Goal: Obtain resource: Download file/media

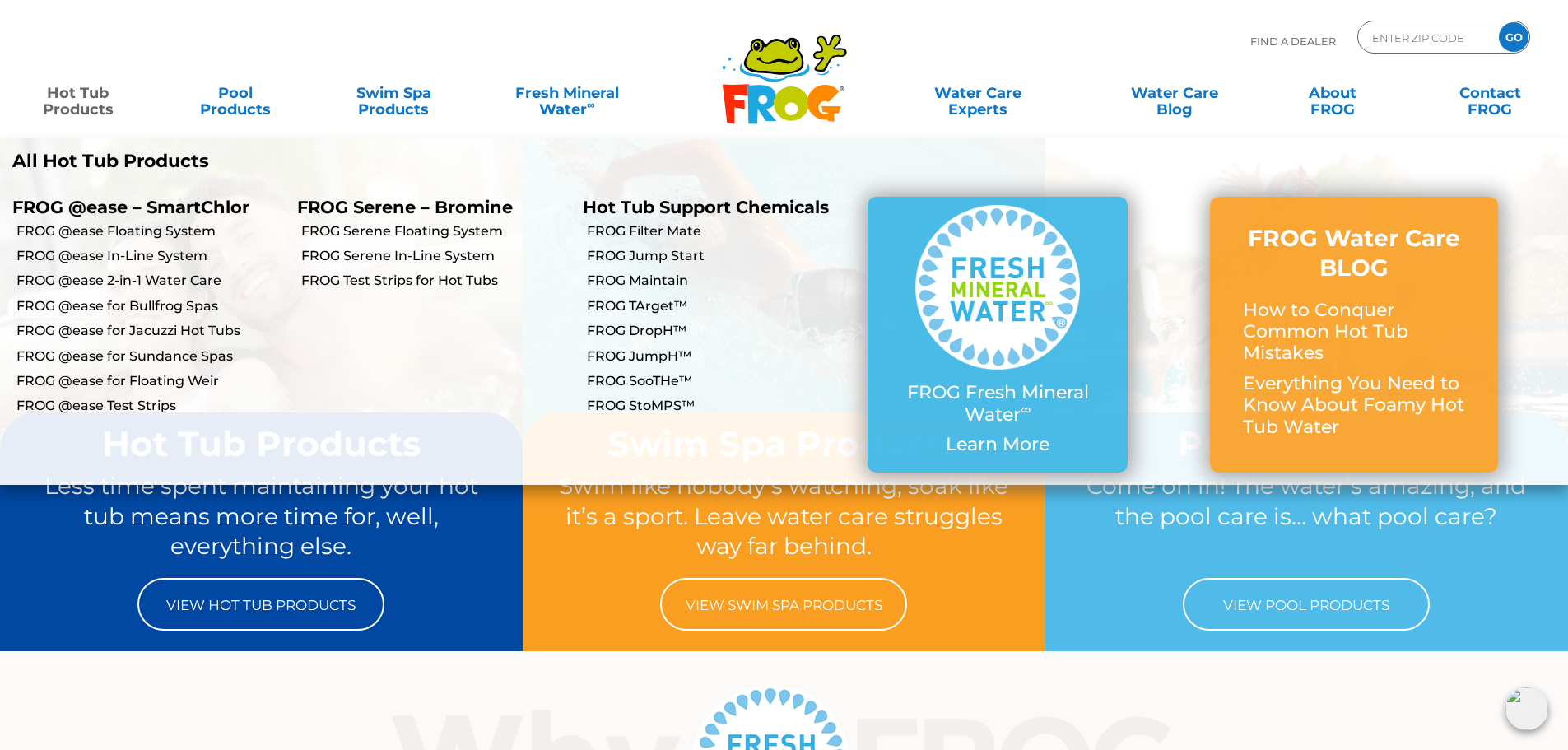
click at [99, 105] on link "Hot Tub Products" at bounding box center [78, 93] width 123 height 33
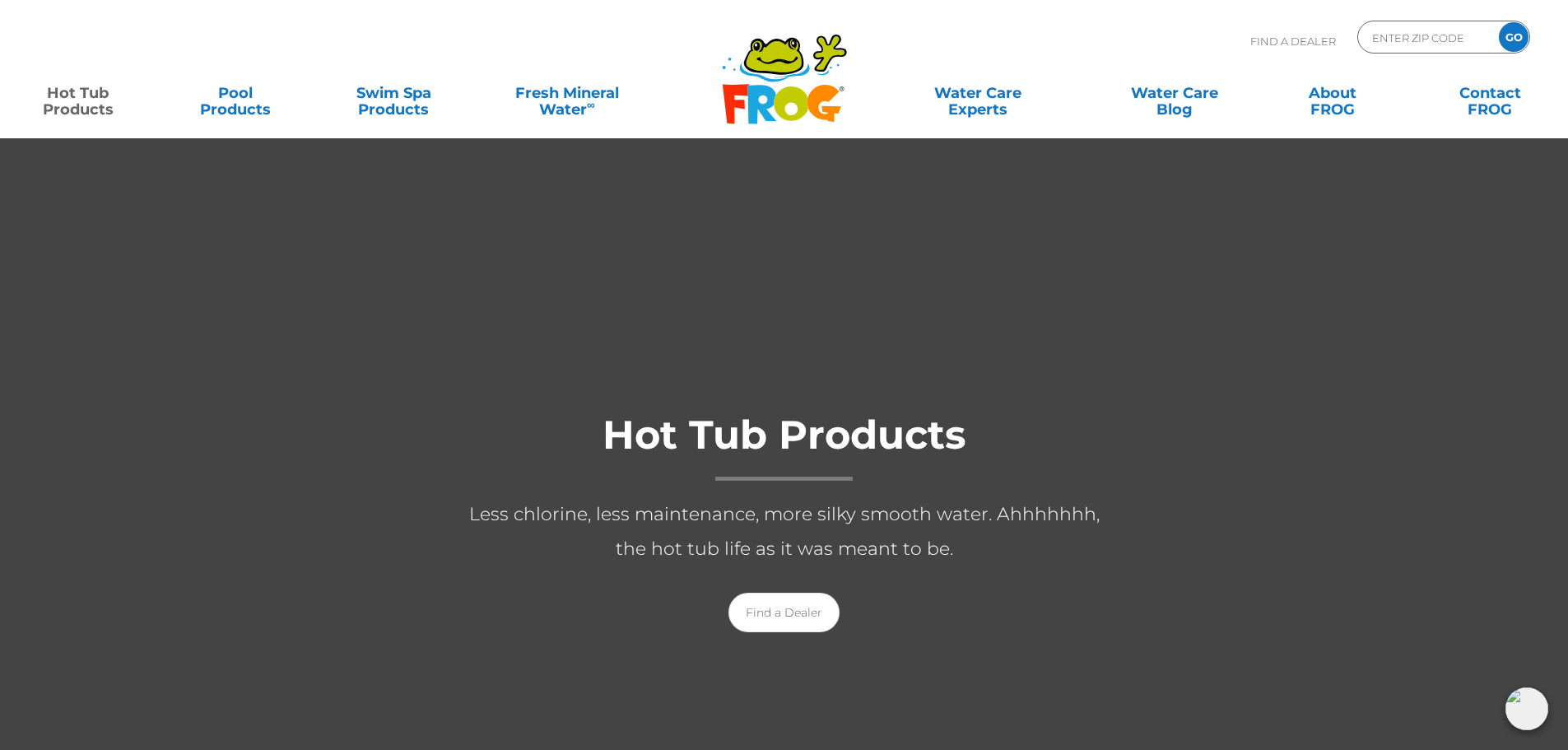
drag, startPoint x: 1402, startPoint y: 263, endPoint x: 1420, endPoint y: 252, distance: 21.1
click at [1402, 263] on div at bounding box center [784, 537] width 1568 height 801
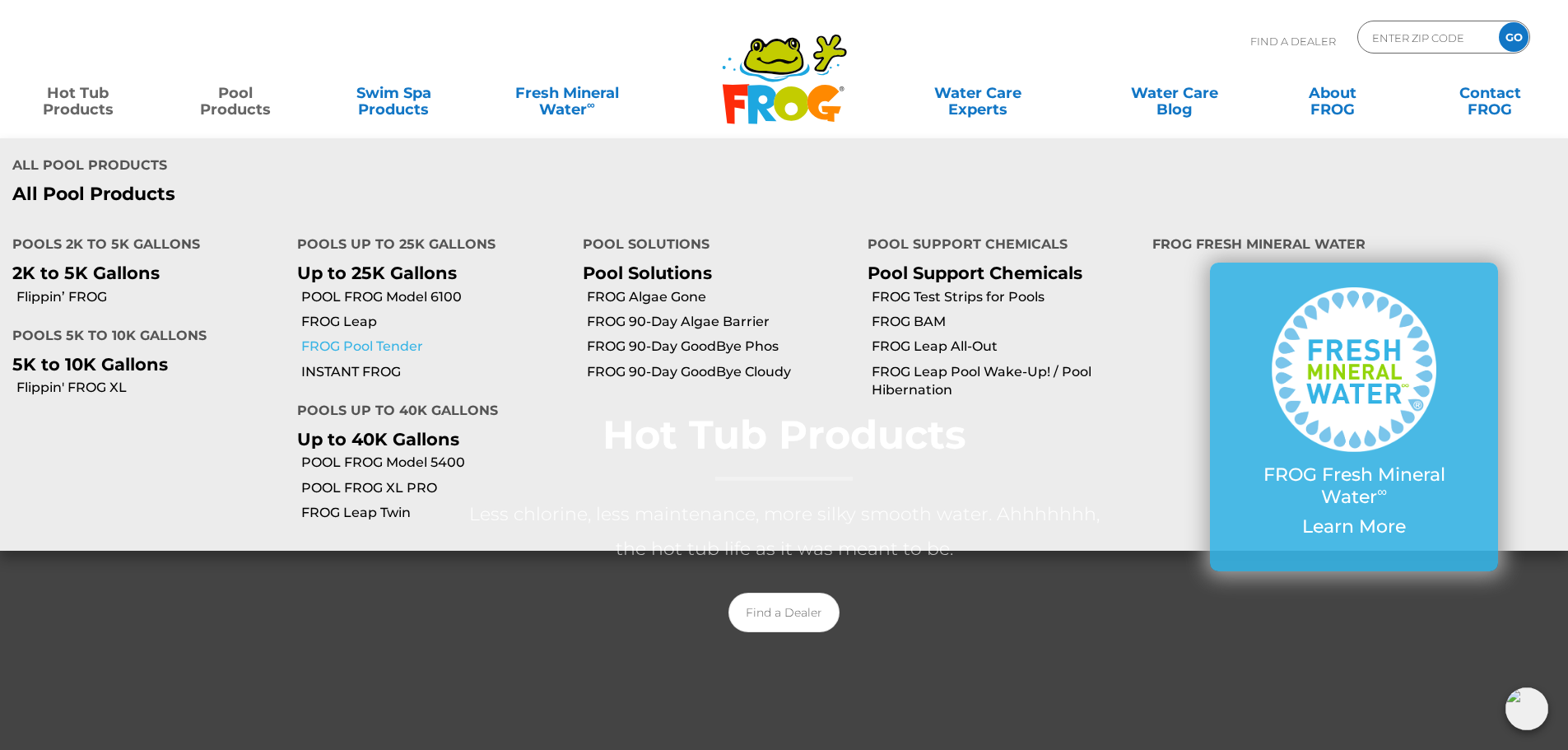
click at [396, 349] on link "FROG Pool Tender" at bounding box center [435, 346] width 268 height 18
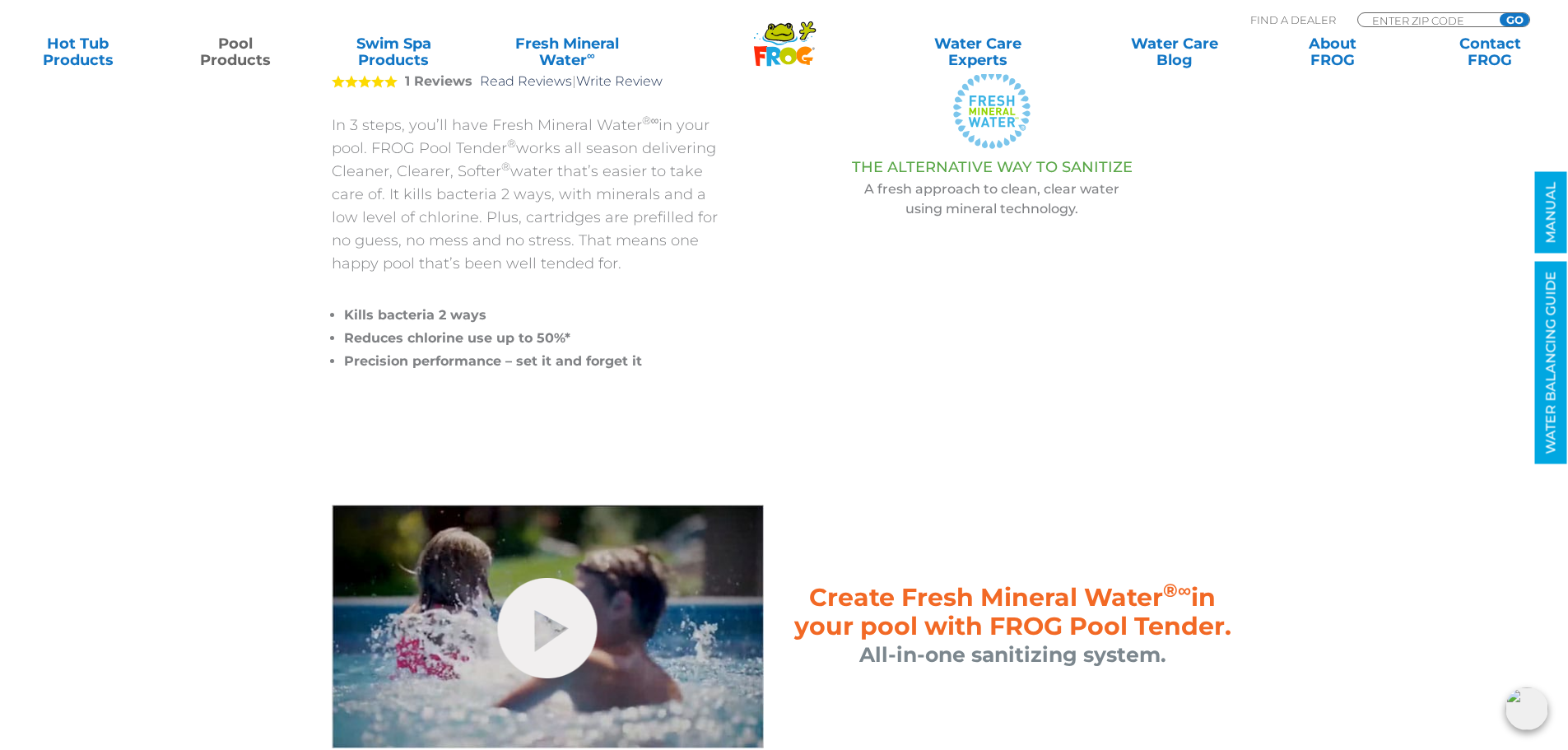
scroll to position [493, 0]
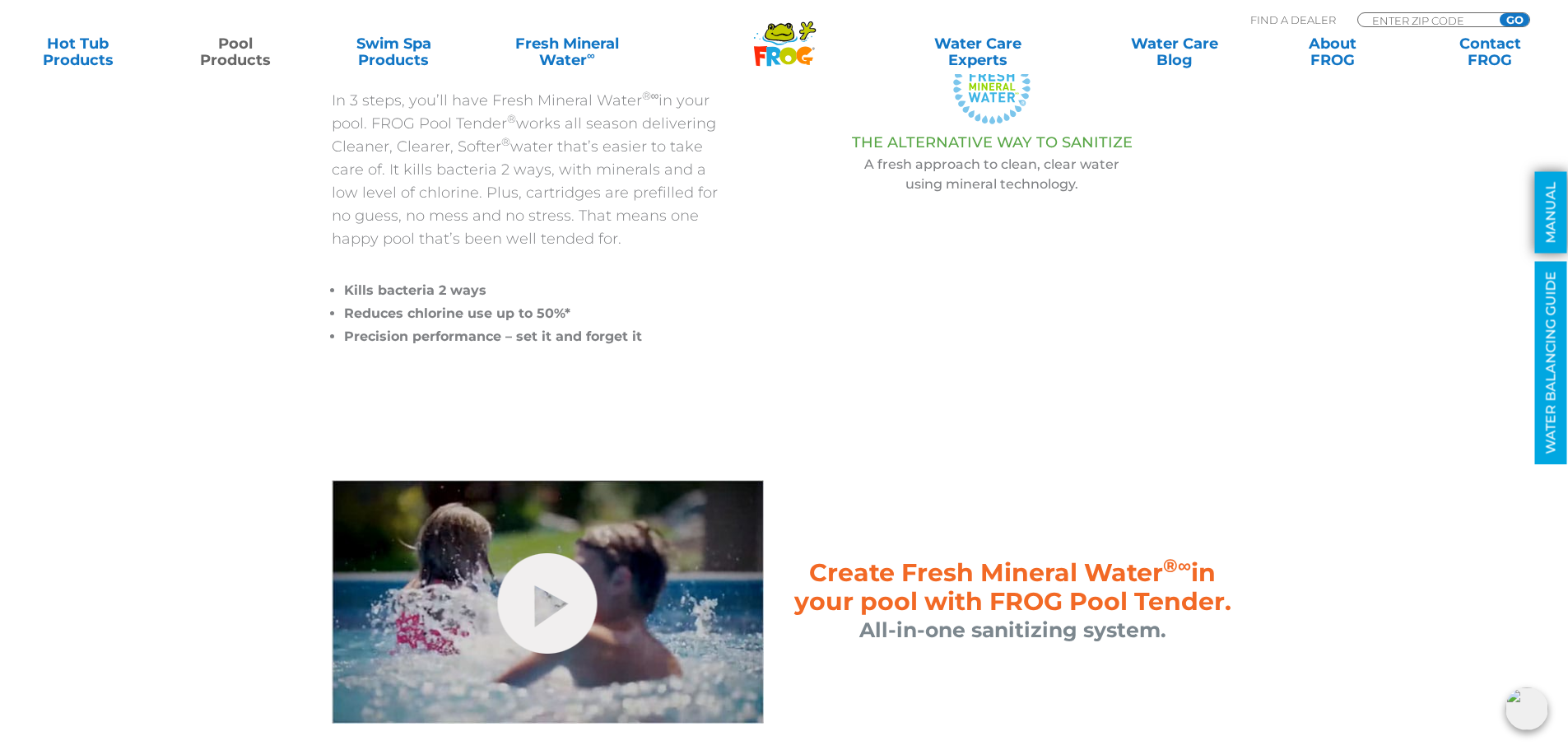
click at [1557, 219] on link "MANUAL" at bounding box center [1552, 213] width 33 height 81
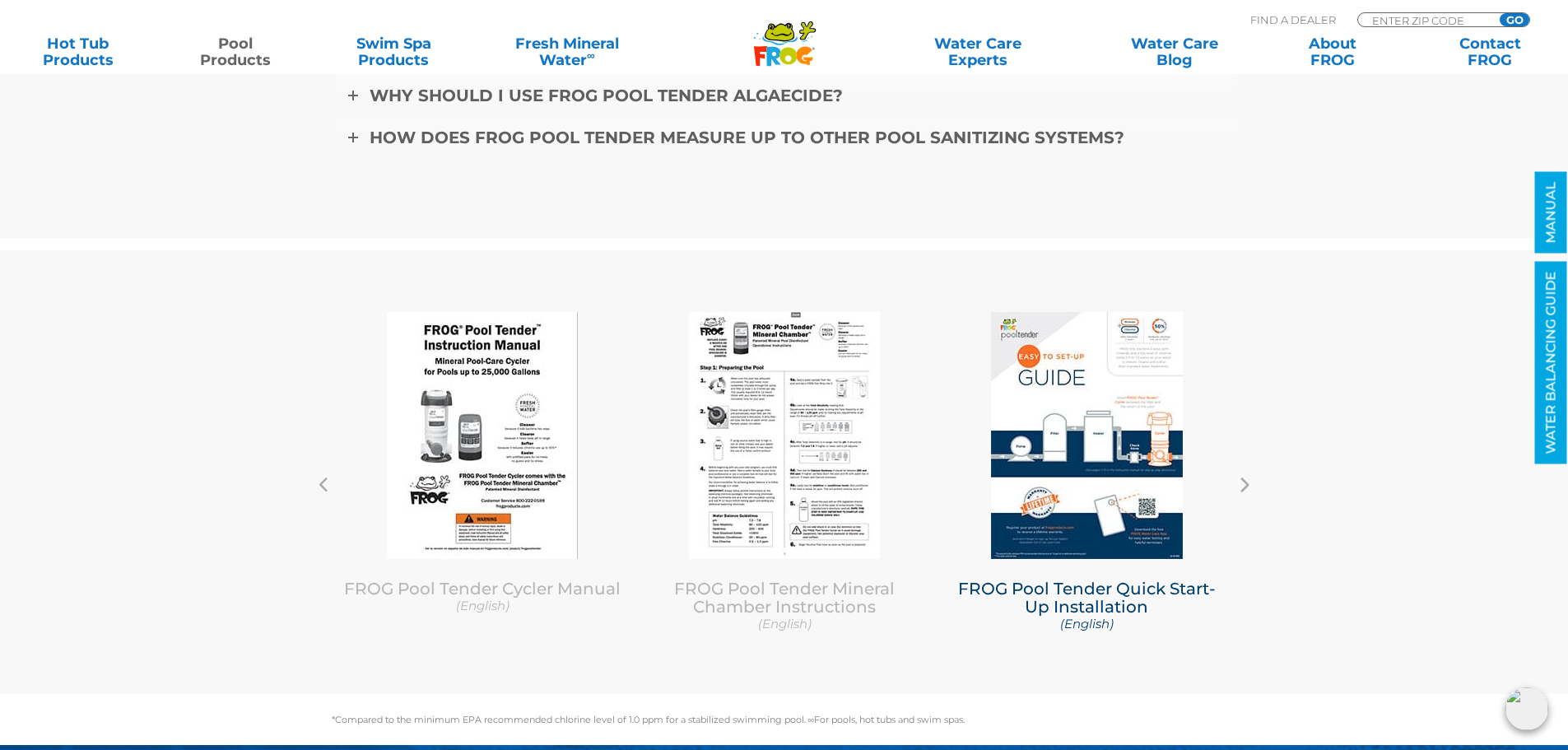
scroll to position [5682, 0]
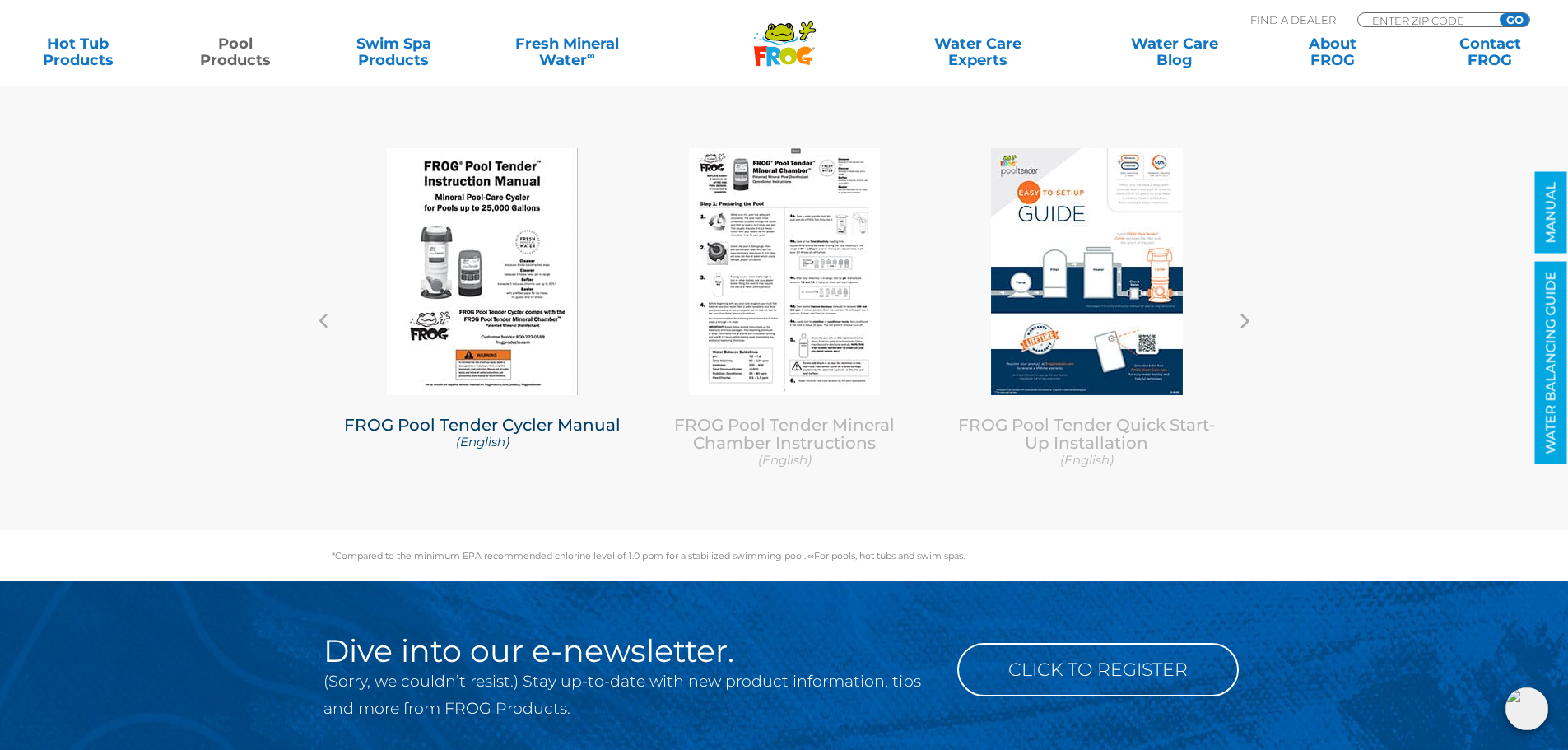
click at [513, 322] on img at bounding box center [482, 272] width 191 height 247
